Goal: Information Seeking & Learning: Compare options

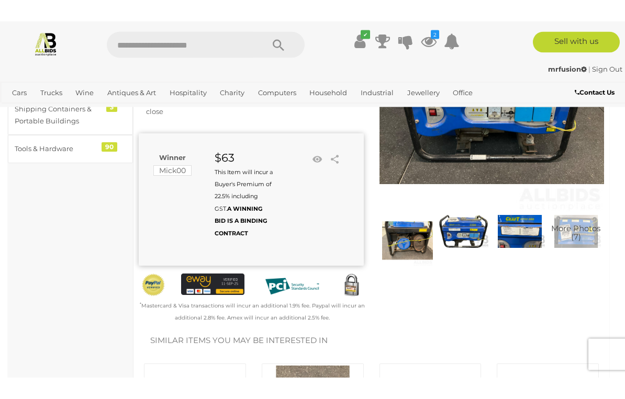
scroll to position [125, 0]
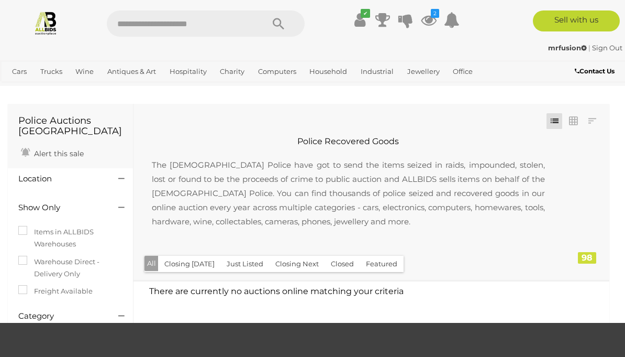
scroll to position [456, 0]
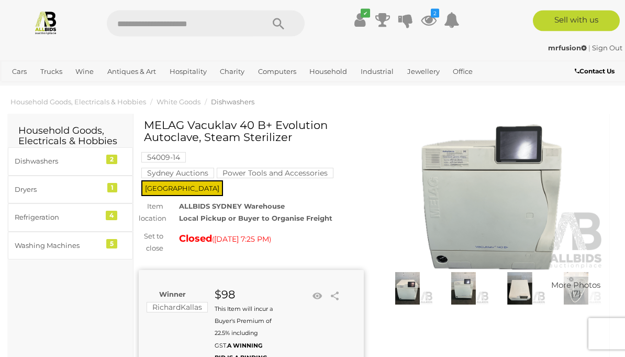
scroll to position [2, 0]
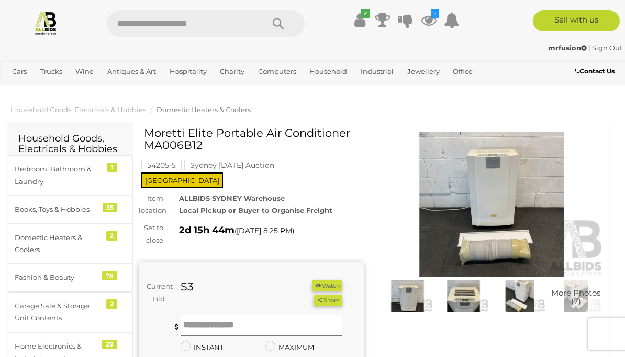
click at [233, 106] on span "Domestic Heaters & Coolers" at bounding box center [204, 109] width 94 height 8
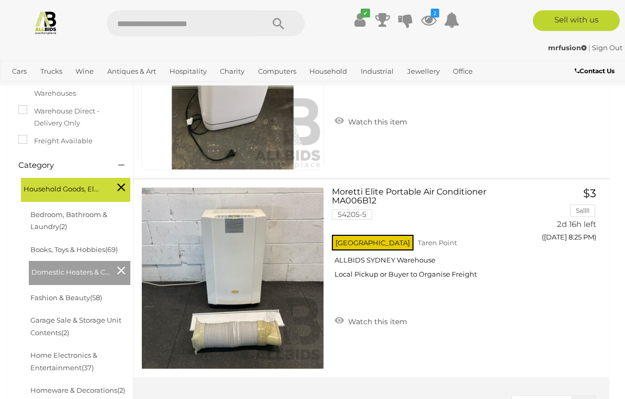
scroll to position [199, 0]
click at [441, 190] on link "Moretti Elite Portable Air Conditioner MA006B12 54205-5 NSW Taren Point" at bounding box center [431, 236] width 183 height 99
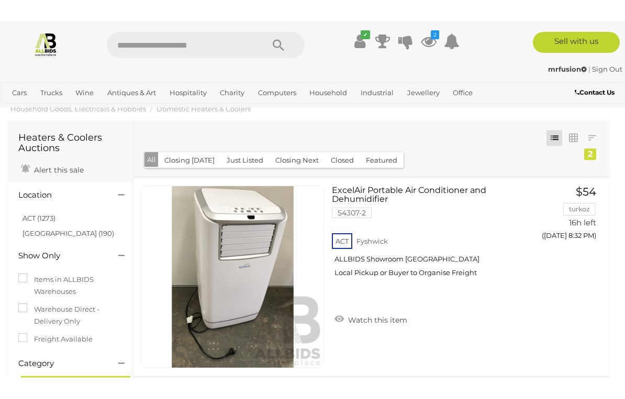
scroll to position [0, 0]
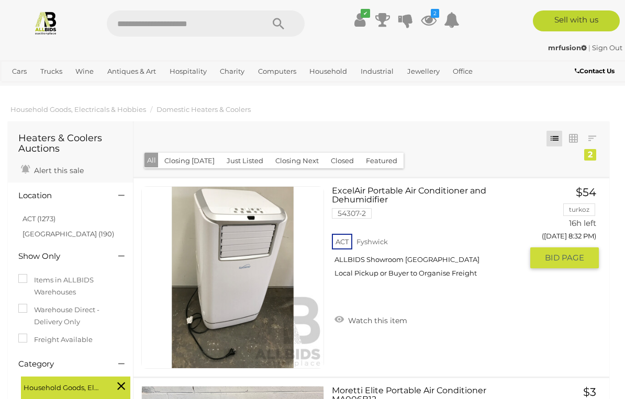
click at [437, 186] on link "ExcelAir Portable Air Conditioner and Dehumidifier 54307-2 ACT Fyshwick" at bounding box center [431, 235] width 183 height 99
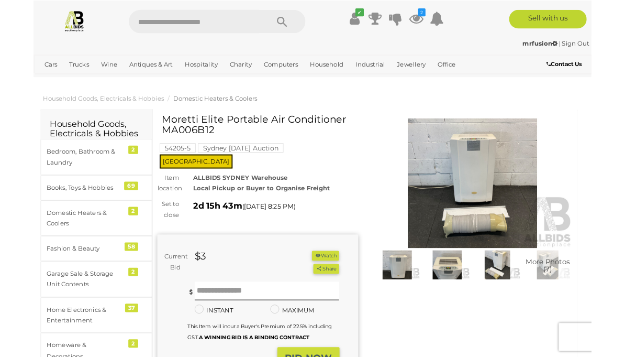
scroll to position [43, 0]
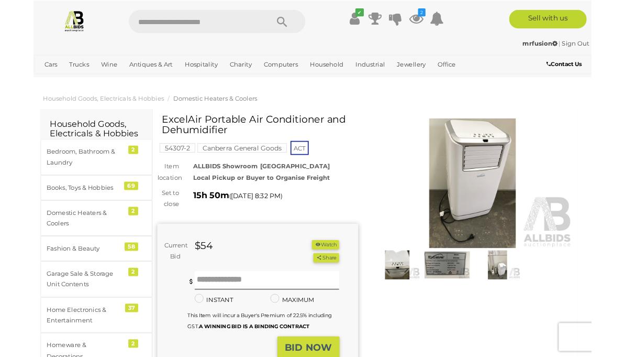
scroll to position [43, 0]
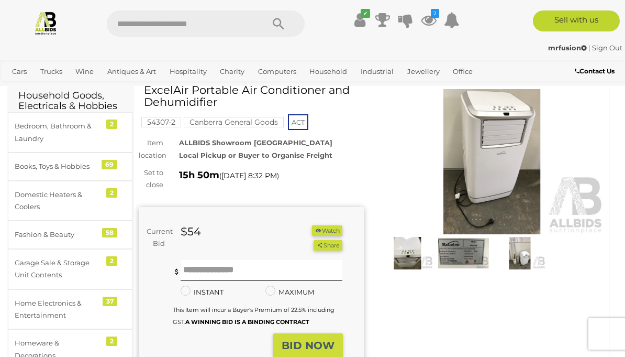
click at [493, 167] on img at bounding box center [492, 161] width 225 height 145
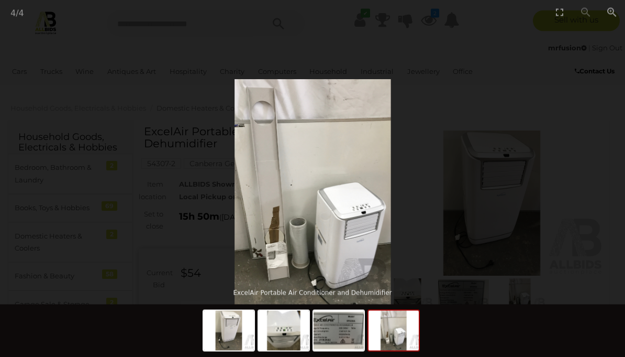
scroll to position [43, 0]
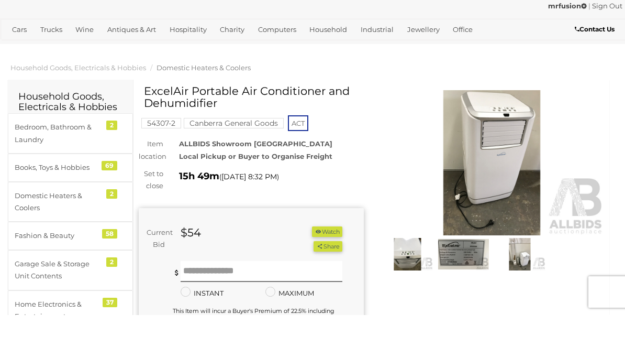
scroll to position [42, 0]
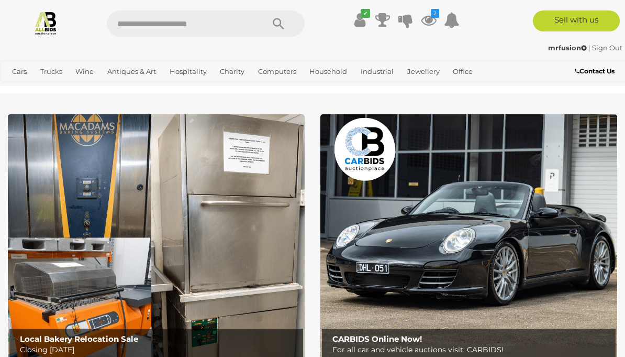
scroll to position [2600, 0]
